Goal: Task Accomplishment & Management: Complete application form

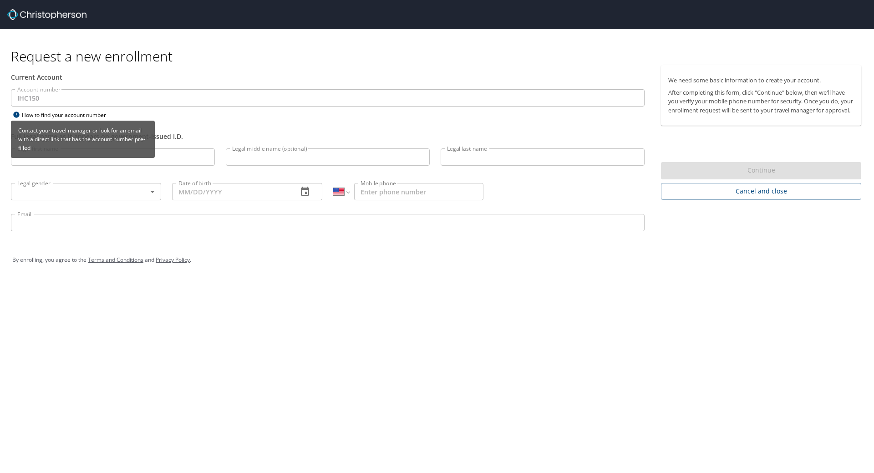
select select "US"
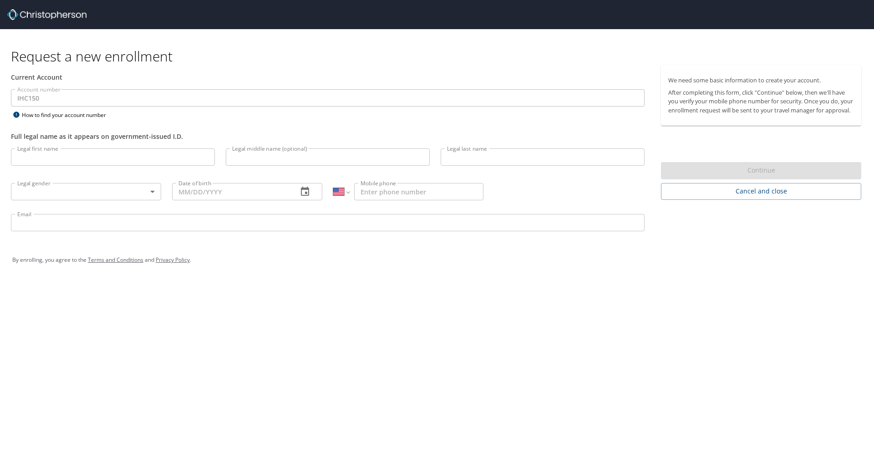
click at [55, 158] on input "Legal first name" at bounding box center [113, 156] width 204 height 17
type input "[PERSON_NAME]"
type input "[PHONE_NUMBER]"
click at [330, 160] on input "Legal middle name (optional)" at bounding box center [328, 156] width 204 height 17
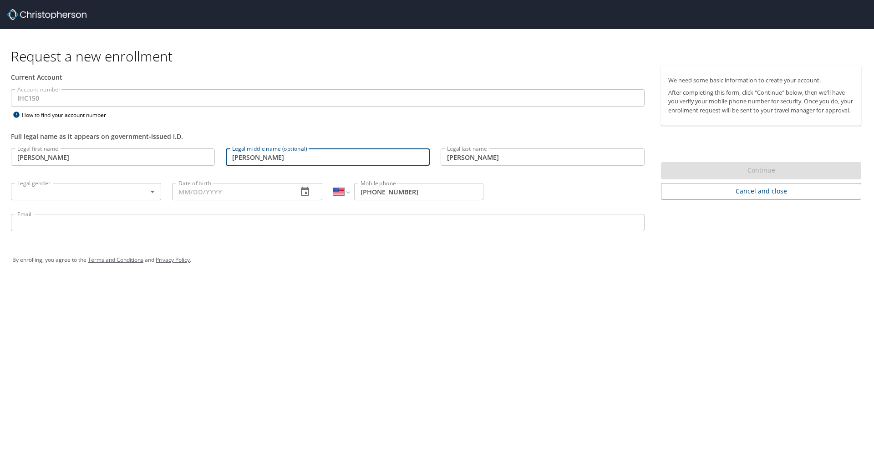
type input "[PERSON_NAME]"
click at [154, 193] on body "Request a new enrollment Current Account Account number IHC150 Account number H…" at bounding box center [437, 236] width 874 height 473
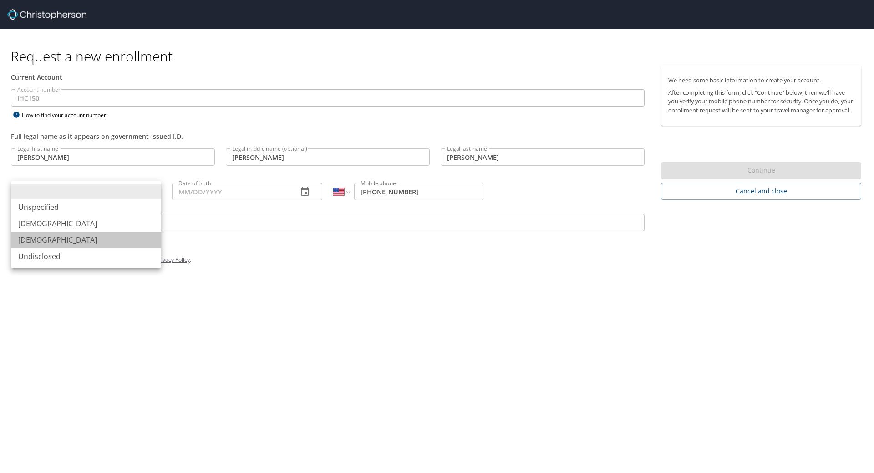
click at [122, 242] on li "[DEMOGRAPHIC_DATA]" at bounding box center [86, 240] width 150 height 16
type input "[DEMOGRAPHIC_DATA]"
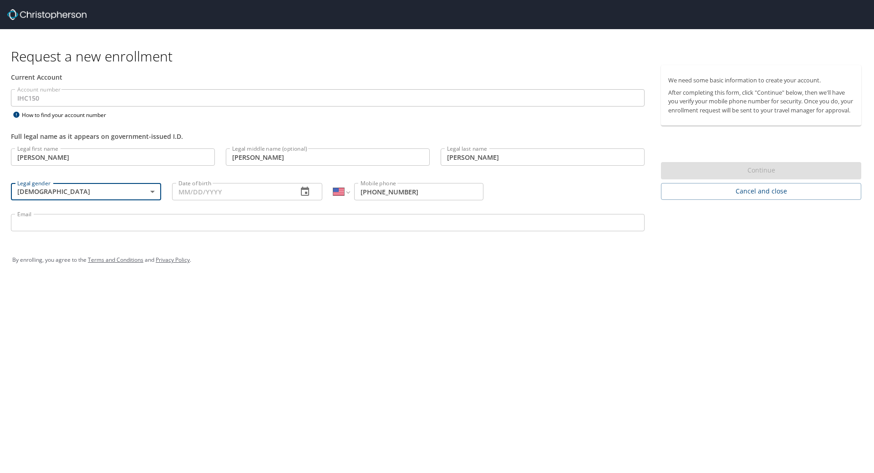
click at [197, 189] on input "Date of birth" at bounding box center [231, 191] width 118 height 17
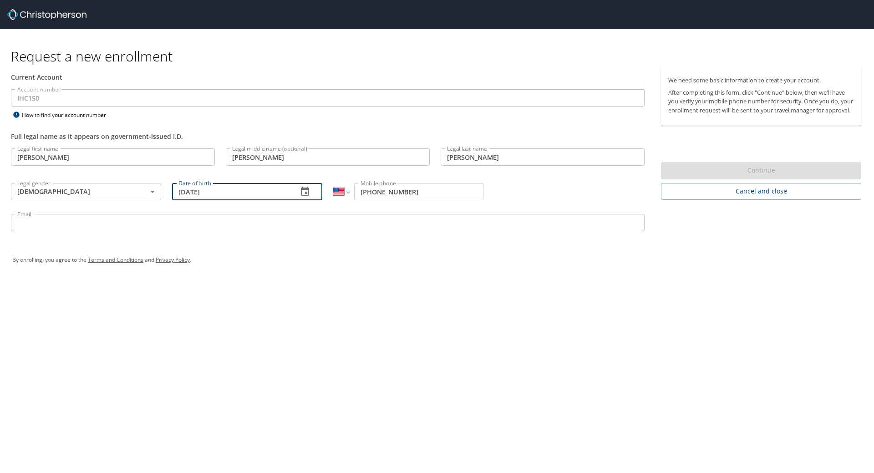
type input "[DATE]"
click at [65, 226] on input "Email" at bounding box center [328, 222] width 634 height 17
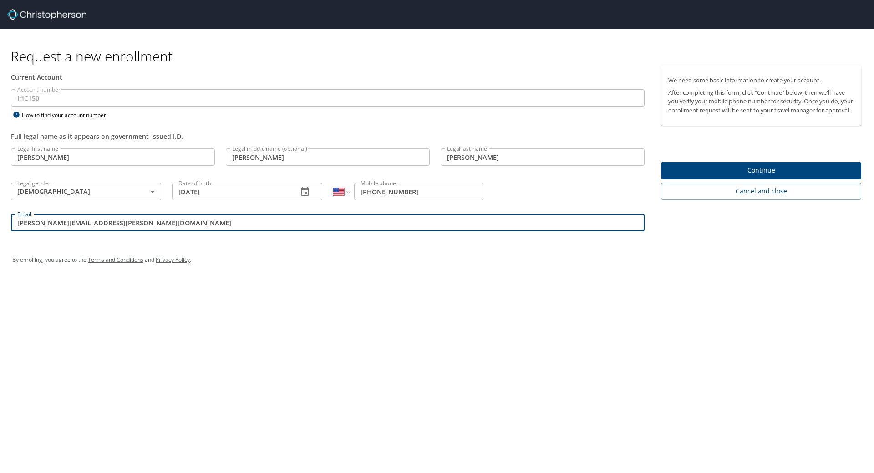
type input "[PERSON_NAME][EMAIL_ADDRESS][PERSON_NAME][DOMAIN_NAME]"
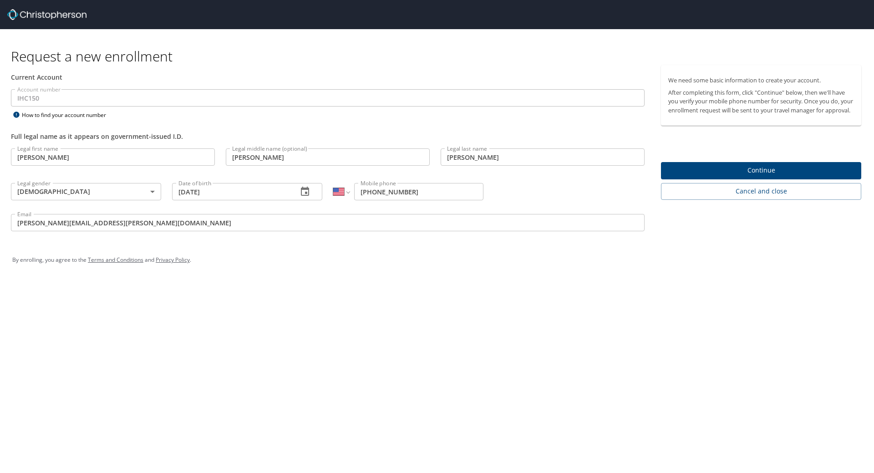
click at [90, 357] on div "Request a new enrollment Current Account Account number IHC150 Account number H…" at bounding box center [437, 236] width 874 height 473
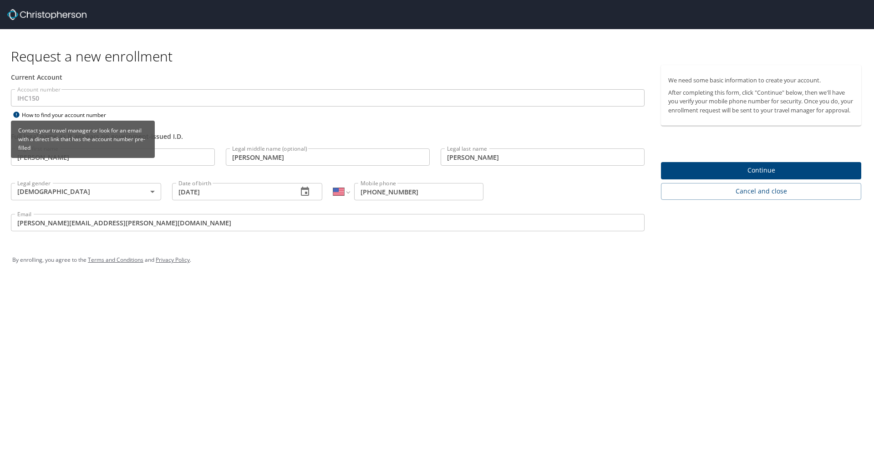
click at [19, 114] on icon at bounding box center [16, 115] width 6 height 6
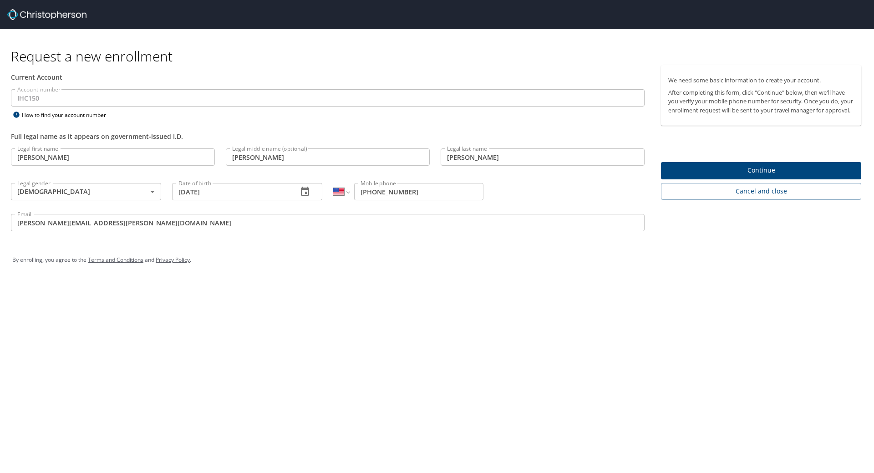
click at [326, 356] on div "Request a new enrollment Current Account Account number IHC150 Account number H…" at bounding box center [437, 236] width 874 height 473
click at [781, 176] on span "Continue" at bounding box center [761, 170] width 186 height 11
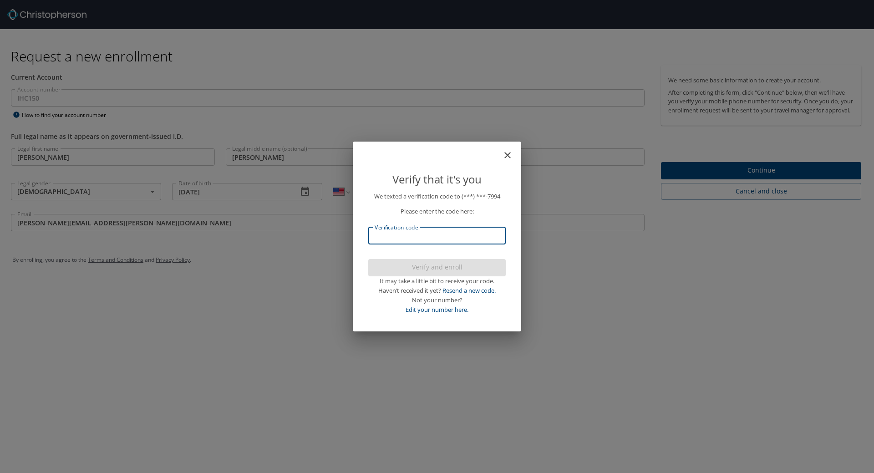
click at [427, 228] on input "Verification code" at bounding box center [436, 235] width 137 height 17
type input "172241"
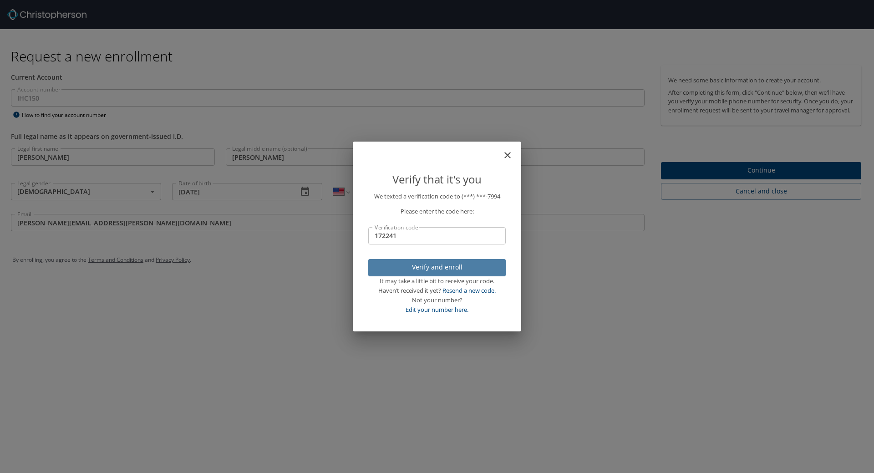
click at [465, 267] on span "Verify and enroll" at bounding box center [436, 267] width 123 height 11
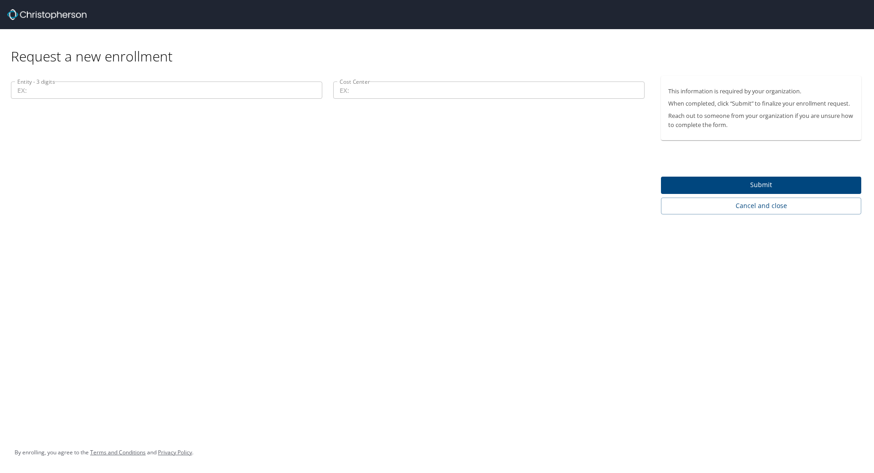
click at [100, 88] on input "Entity - 3 digits" at bounding box center [166, 89] width 311 height 17
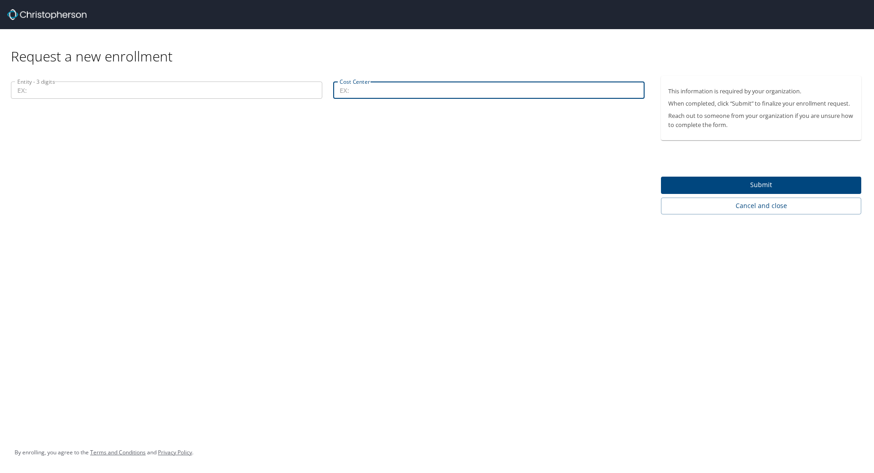
click at [393, 93] on input "Cost Center" at bounding box center [488, 89] width 311 height 17
paste input "76011"
type input "76011"
click at [108, 91] on input "Entity - 3 digits" at bounding box center [166, 89] width 311 height 17
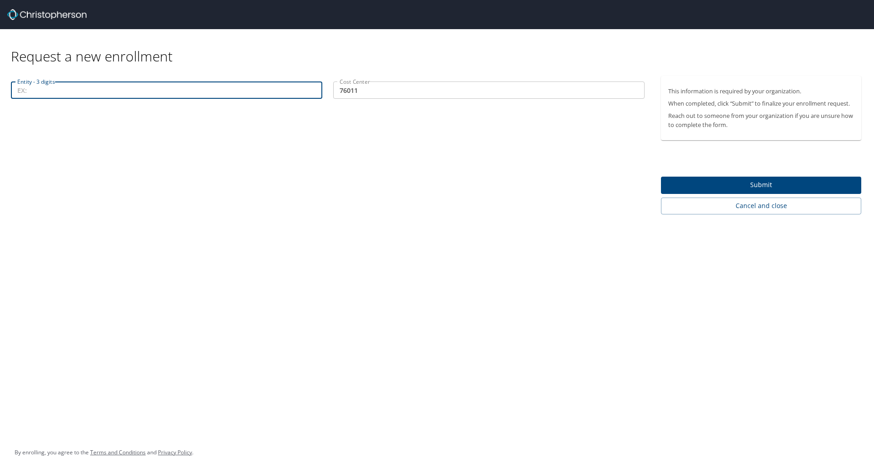
paste input "207"
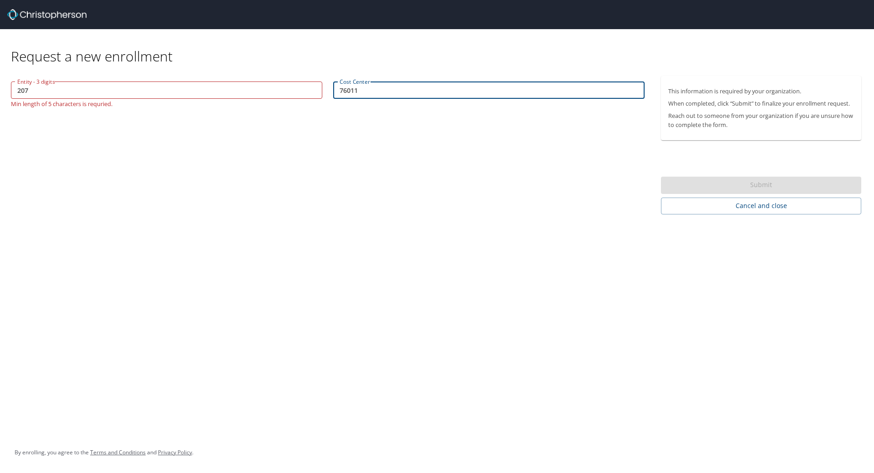
click at [370, 89] on input "76011" at bounding box center [488, 89] width 311 height 17
click at [86, 90] on input "207" at bounding box center [166, 89] width 311 height 17
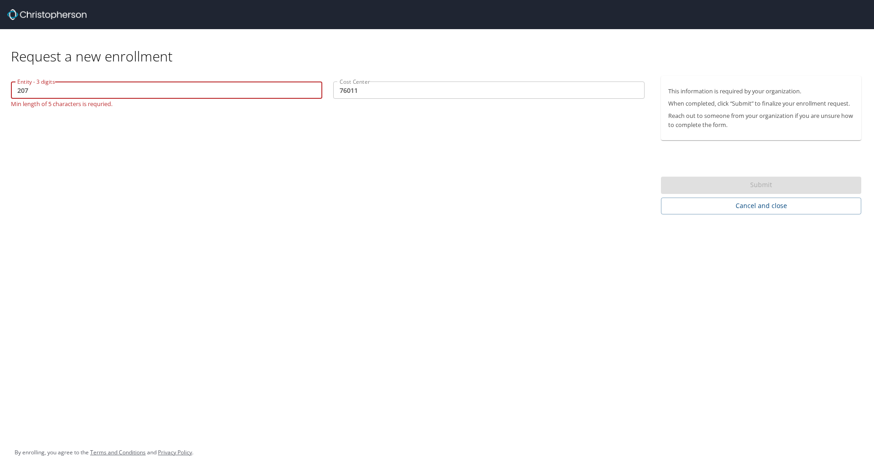
drag, startPoint x: 86, startPoint y: 90, endPoint x: 0, endPoint y: 87, distance: 86.5
click at [0, 87] on div "Entity - 3 digits 207 Entity - 3 digits Min length of 5 characters is requried.…" at bounding box center [327, 145] width 655 height 138
type input "00207"
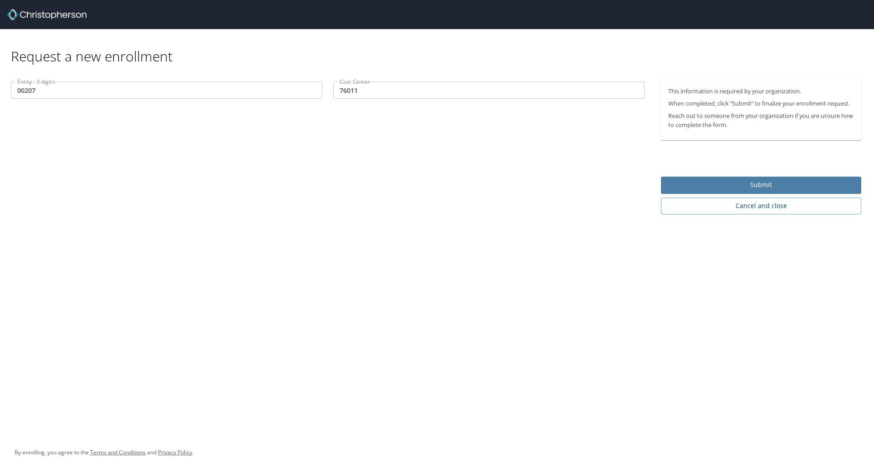
click at [734, 182] on span "Submit" at bounding box center [761, 184] width 186 height 11
